Goal: Task Accomplishment & Management: Manage account settings

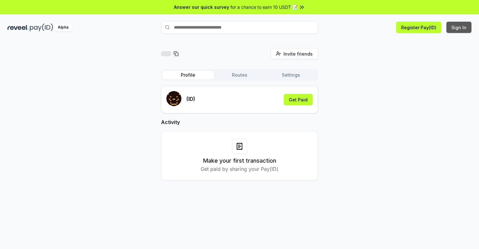
click at [459, 27] on button "Sign In" at bounding box center [458, 27] width 25 height 11
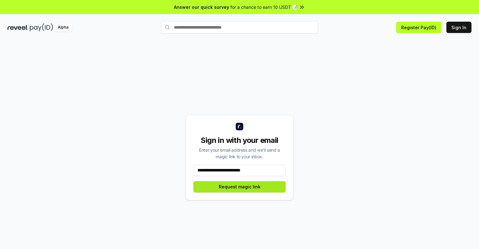
type input "**********"
click at [239, 186] on button "Request magic link" at bounding box center [239, 186] width 92 height 11
